Goal: Complete application form

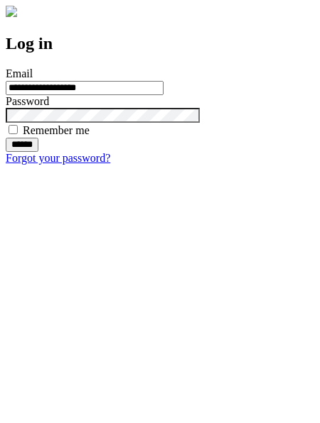
type input "**********"
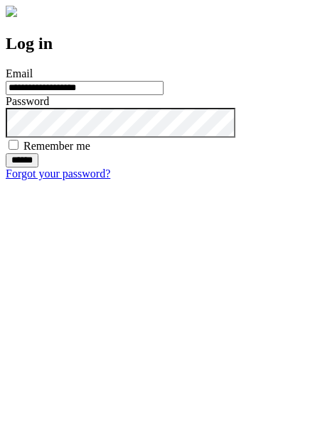
click at [38, 168] on input "******" at bounding box center [22, 160] width 33 height 14
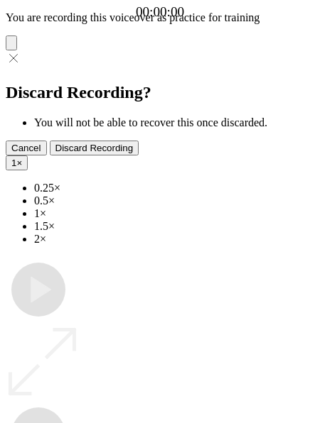
type input "**********"
